Goal: Task Accomplishment & Management: Manage account settings

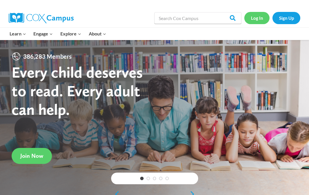
click at [253, 23] on link "Log In" at bounding box center [257, 18] width 25 height 12
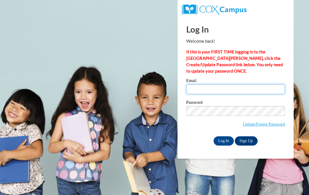
click at [200, 85] on input "Email" at bounding box center [235, 89] width 99 height 10
